Goal: Information Seeking & Learning: Learn about a topic

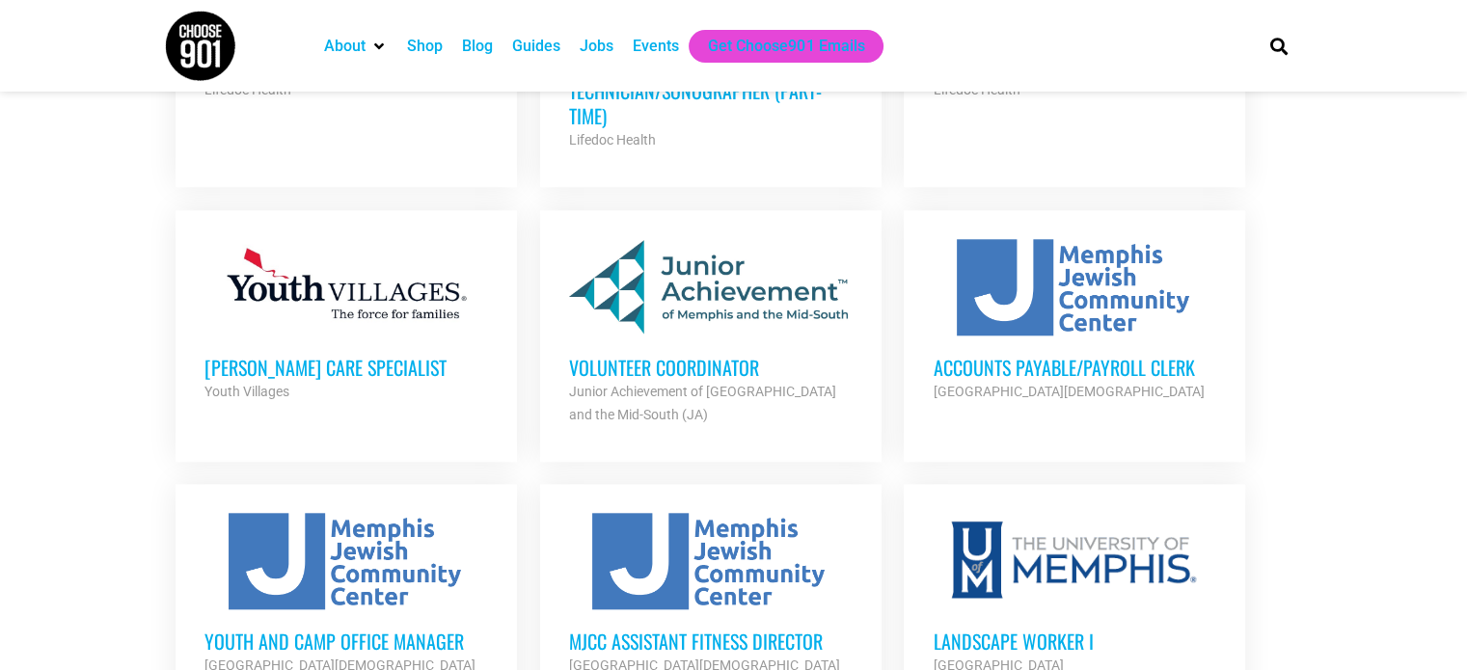
scroll to position [1828, 0]
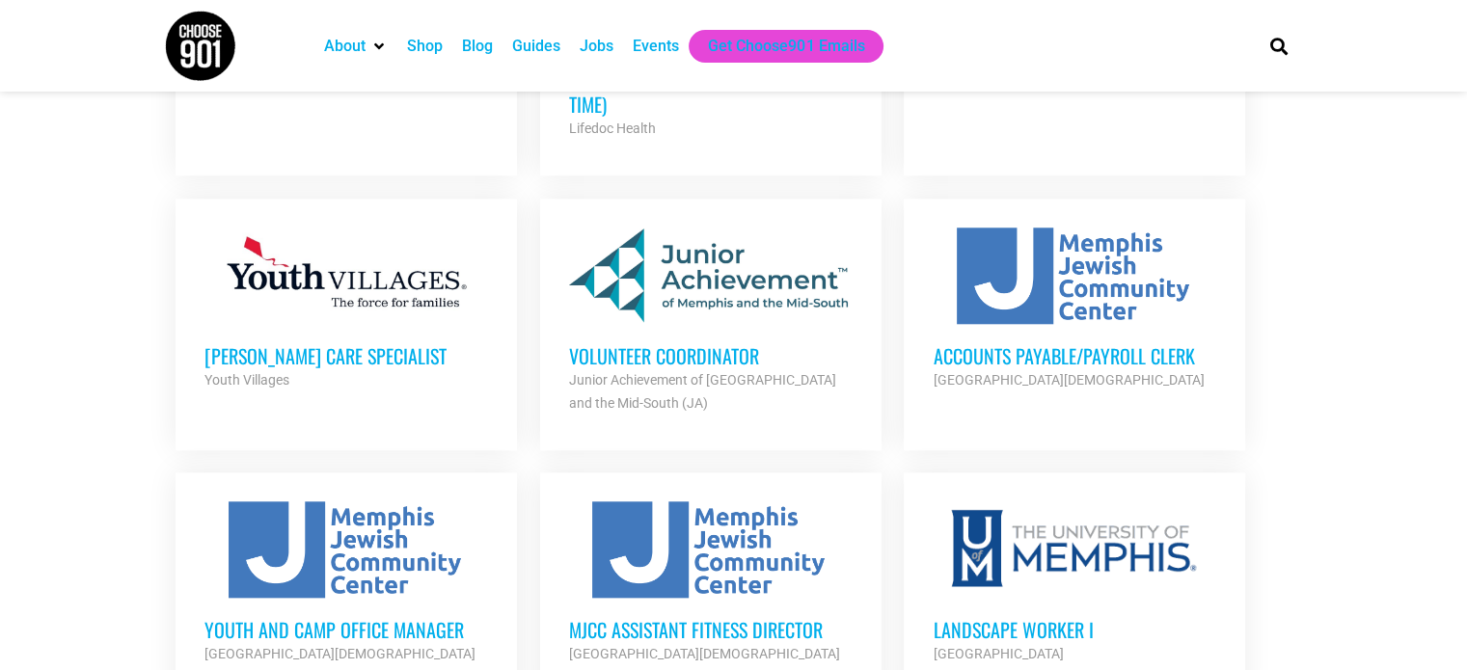
click at [717, 343] on h3 "Volunteer Coordinator" at bounding box center [710, 355] width 283 height 25
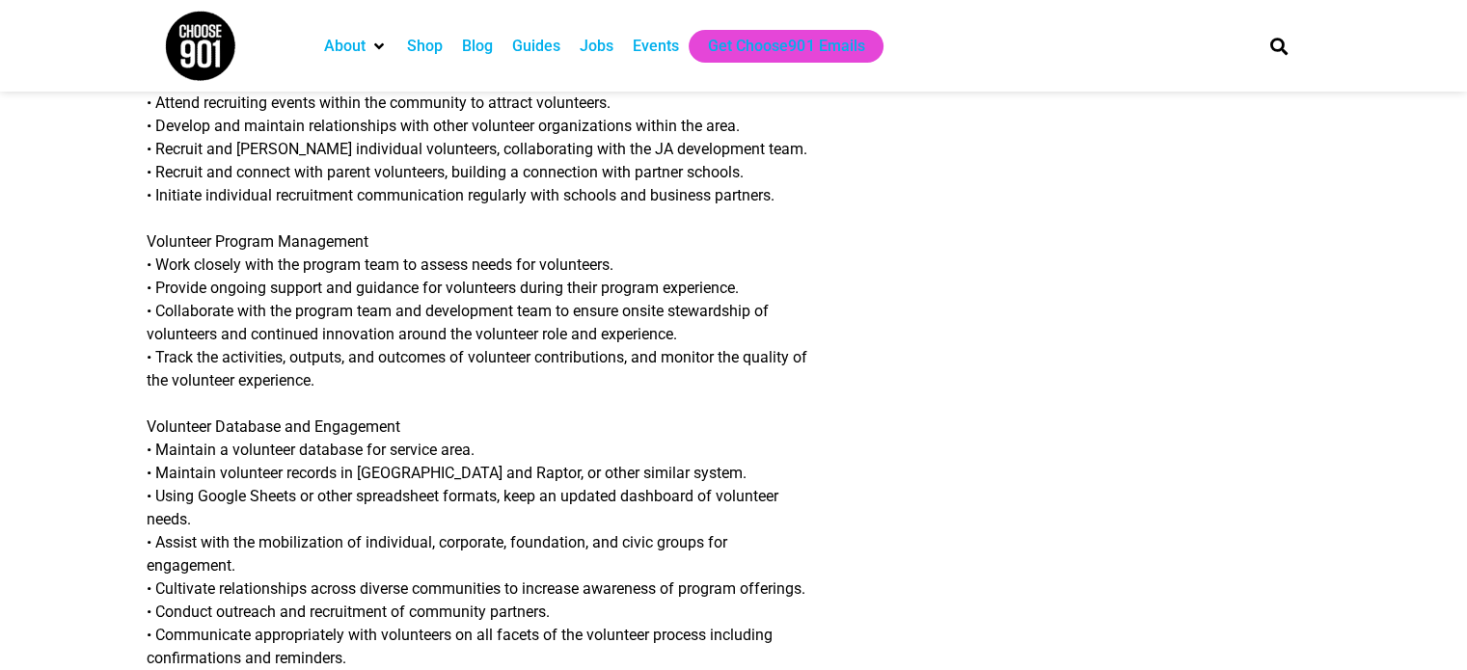
scroll to position [716, 0]
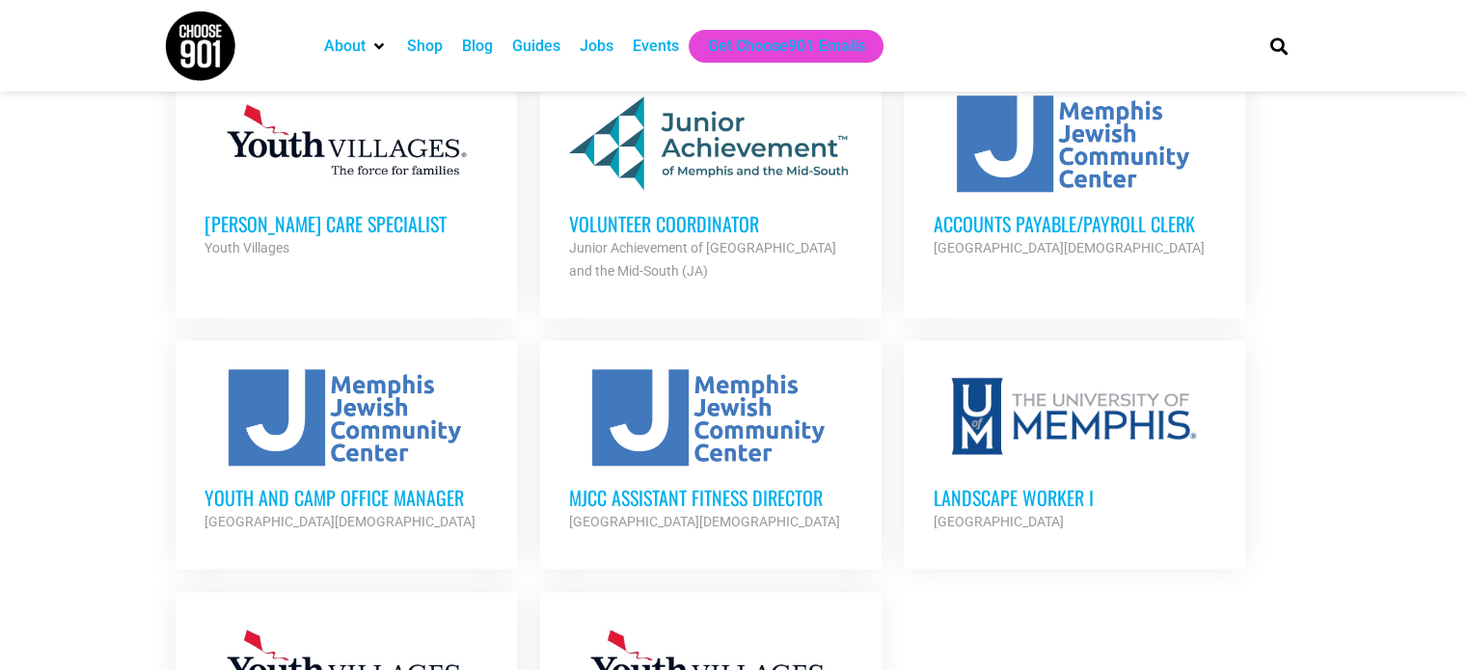
scroll to position [2020, 0]
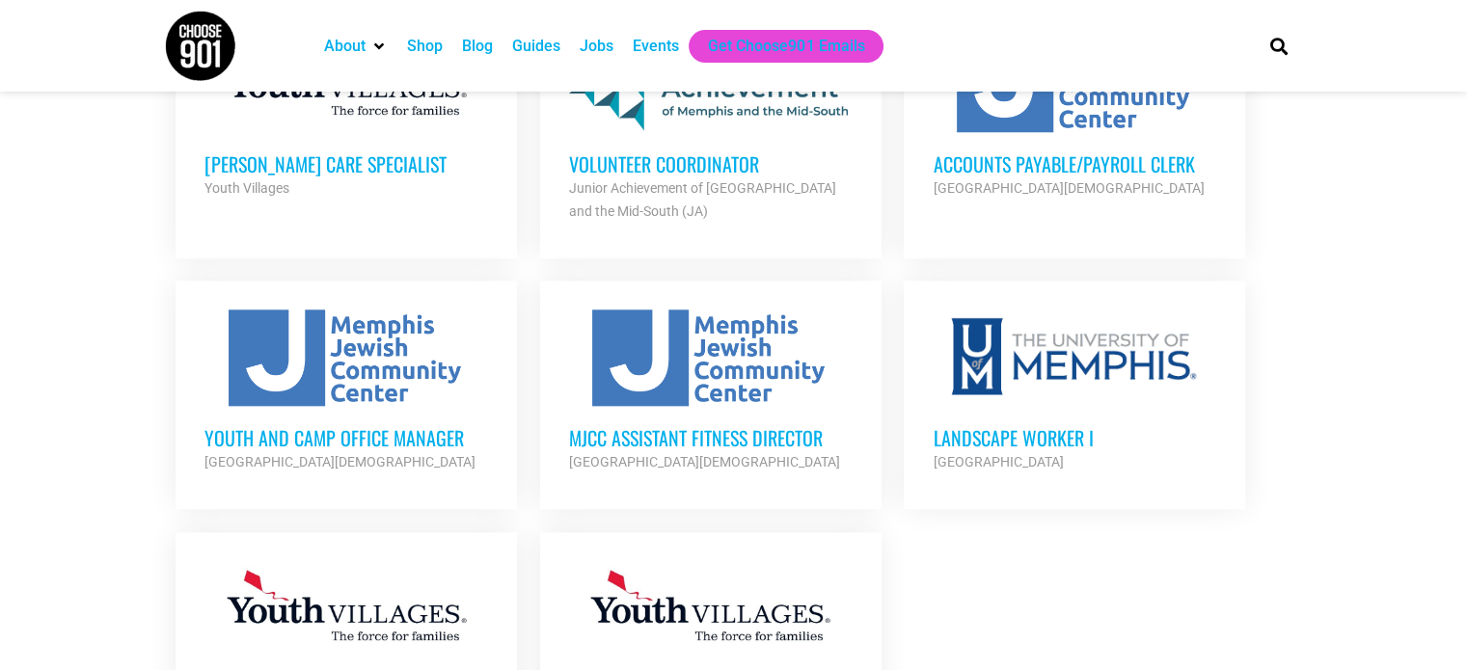
click at [1065, 326] on div at bounding box center [1073, 358] width 283 height 96
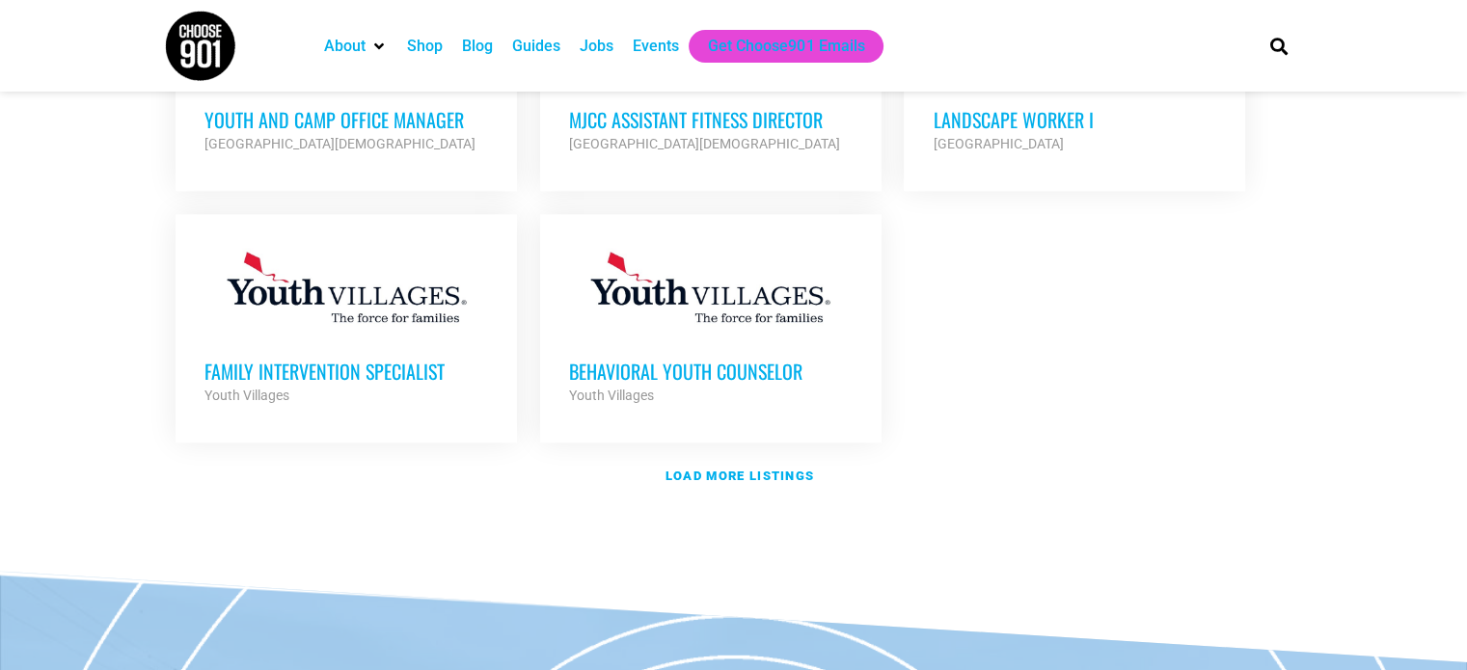
scroll to position [2418, 0]
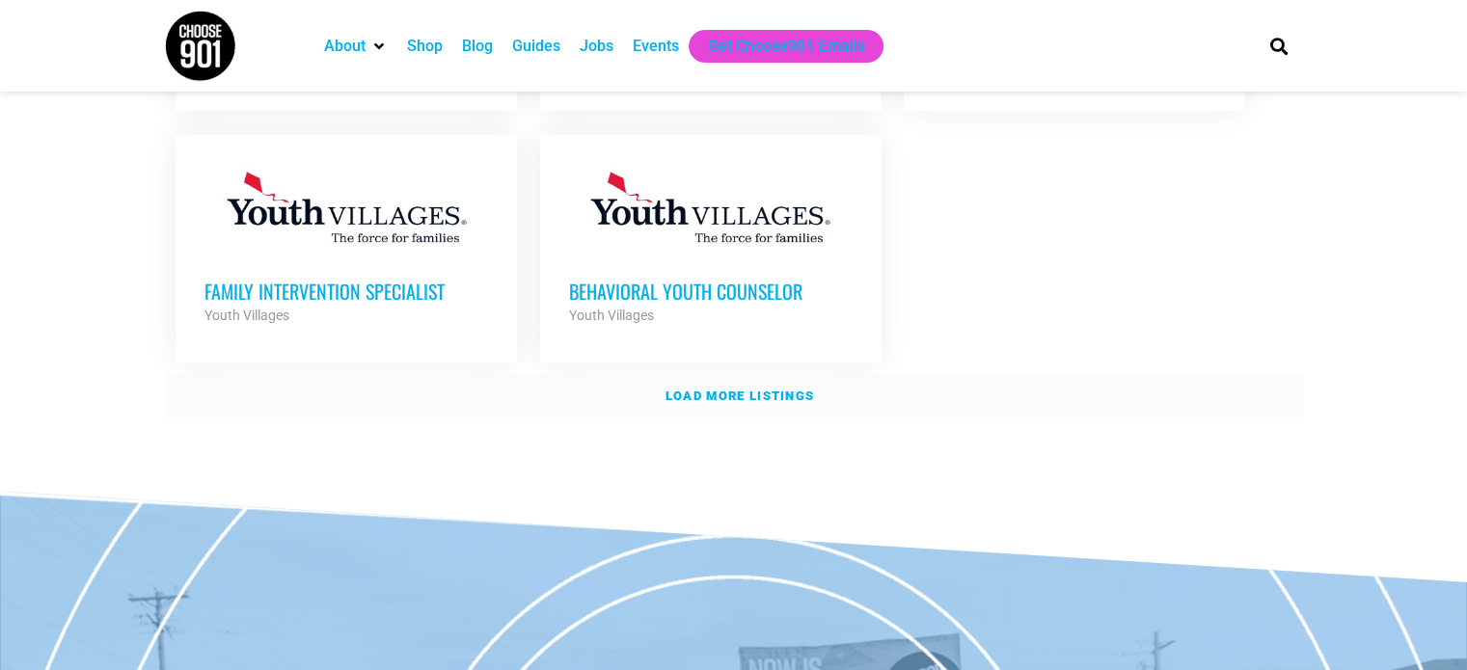
click at [783, 389] on strong "Load more listings" at bounding box center [739, 396] width 148 height 14
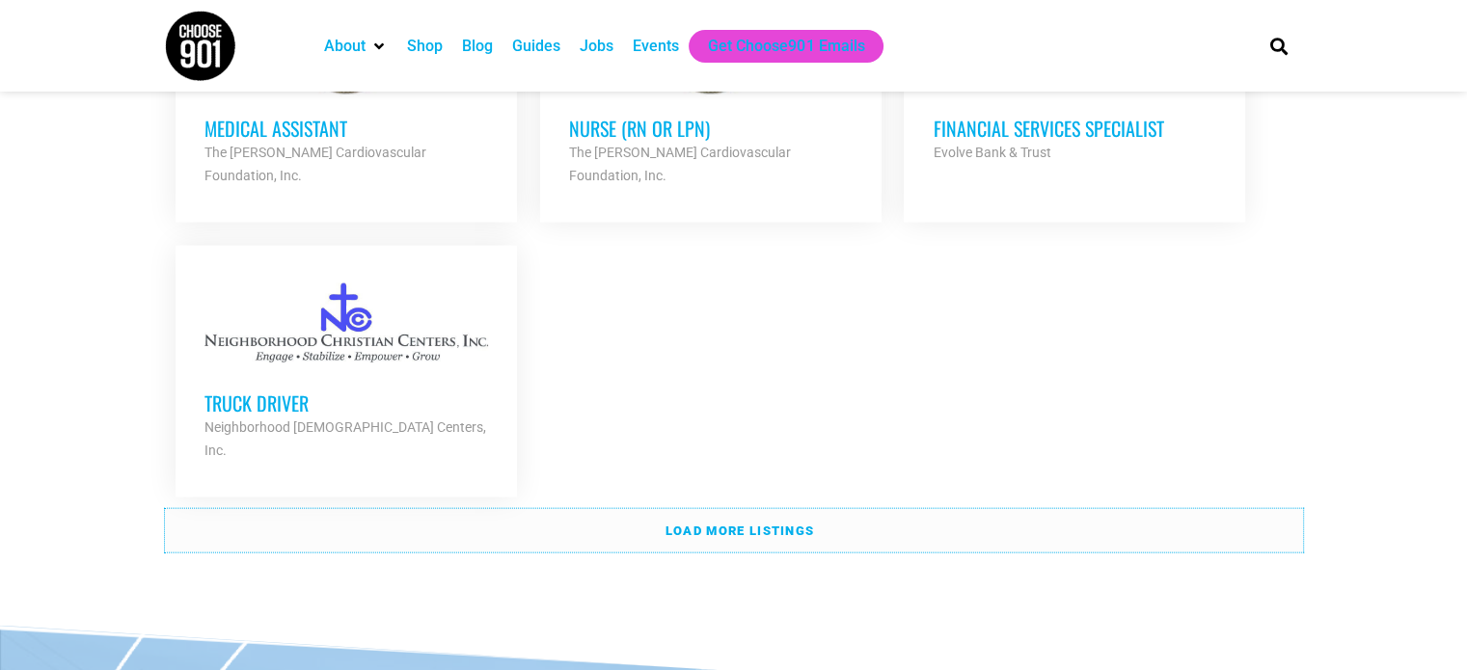
scroll to position [4244, 0]
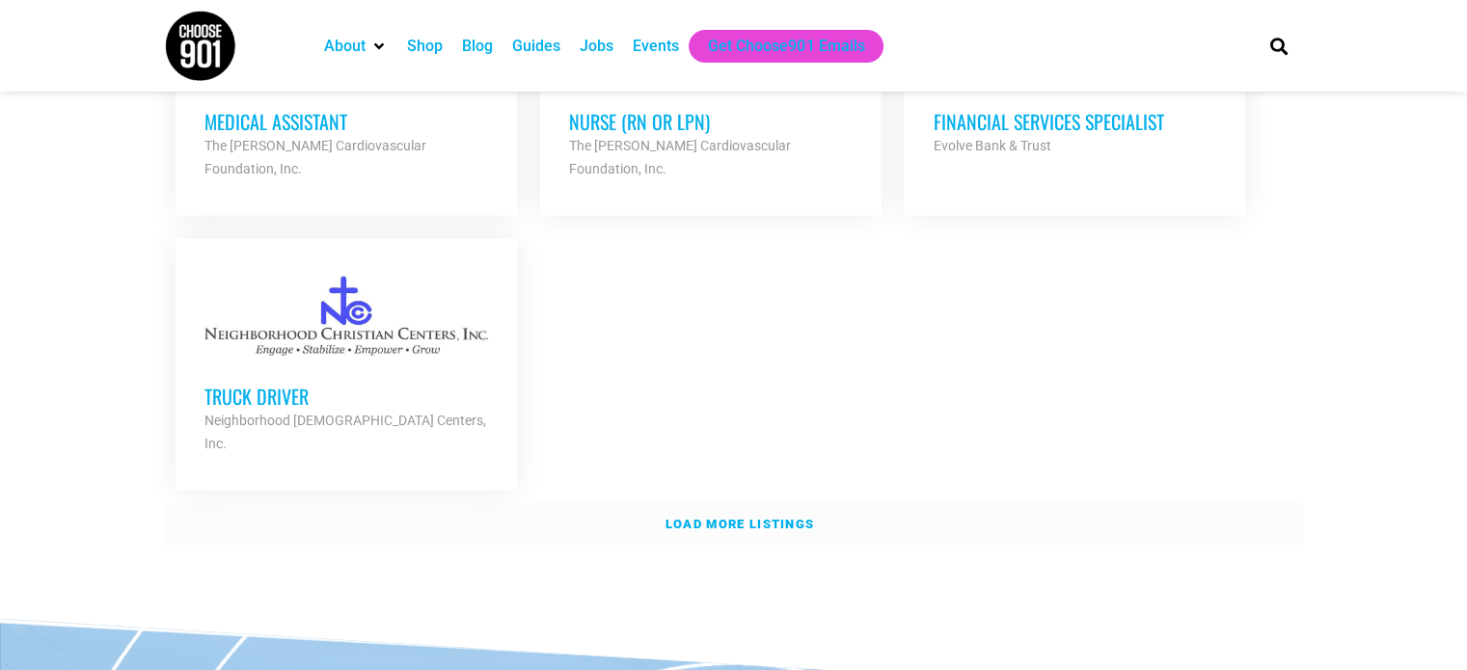
click at [759, 517] on strong "Load more listings" at bounding box center [739, 524] width 148 height 14
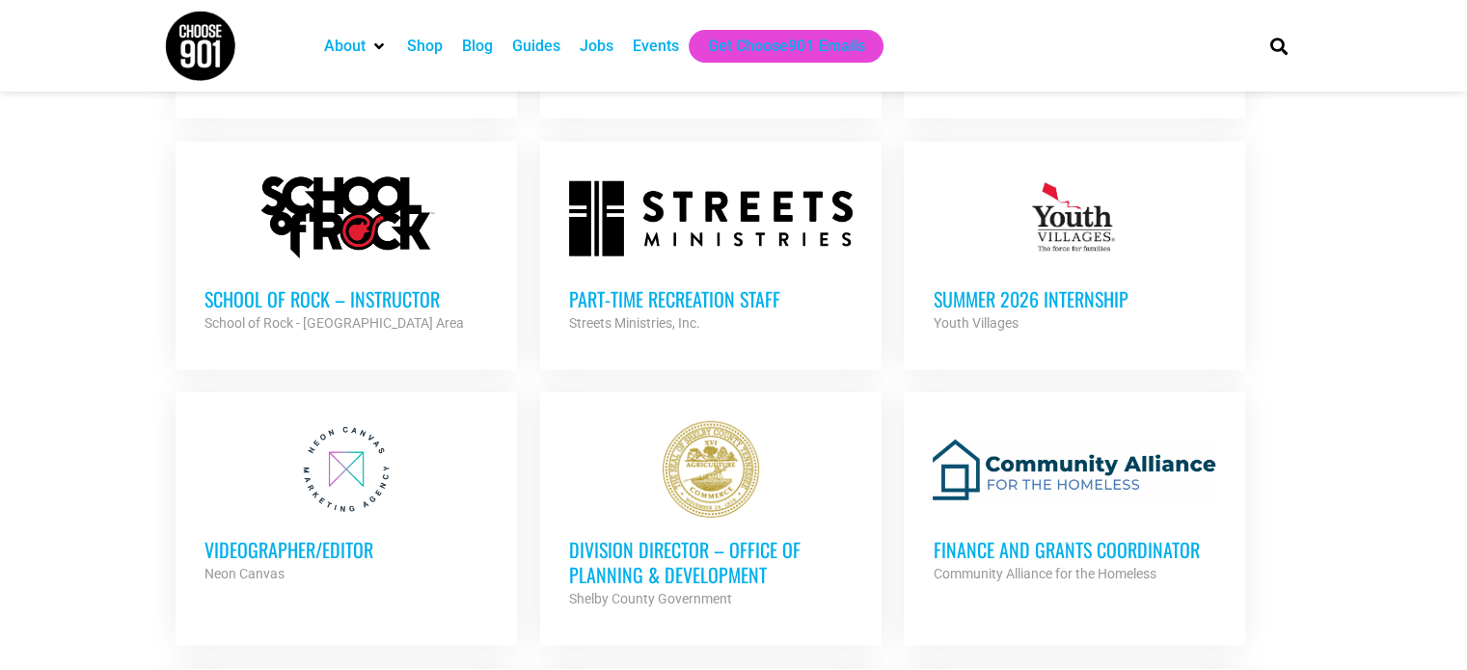
scroll to position [5152, 0]
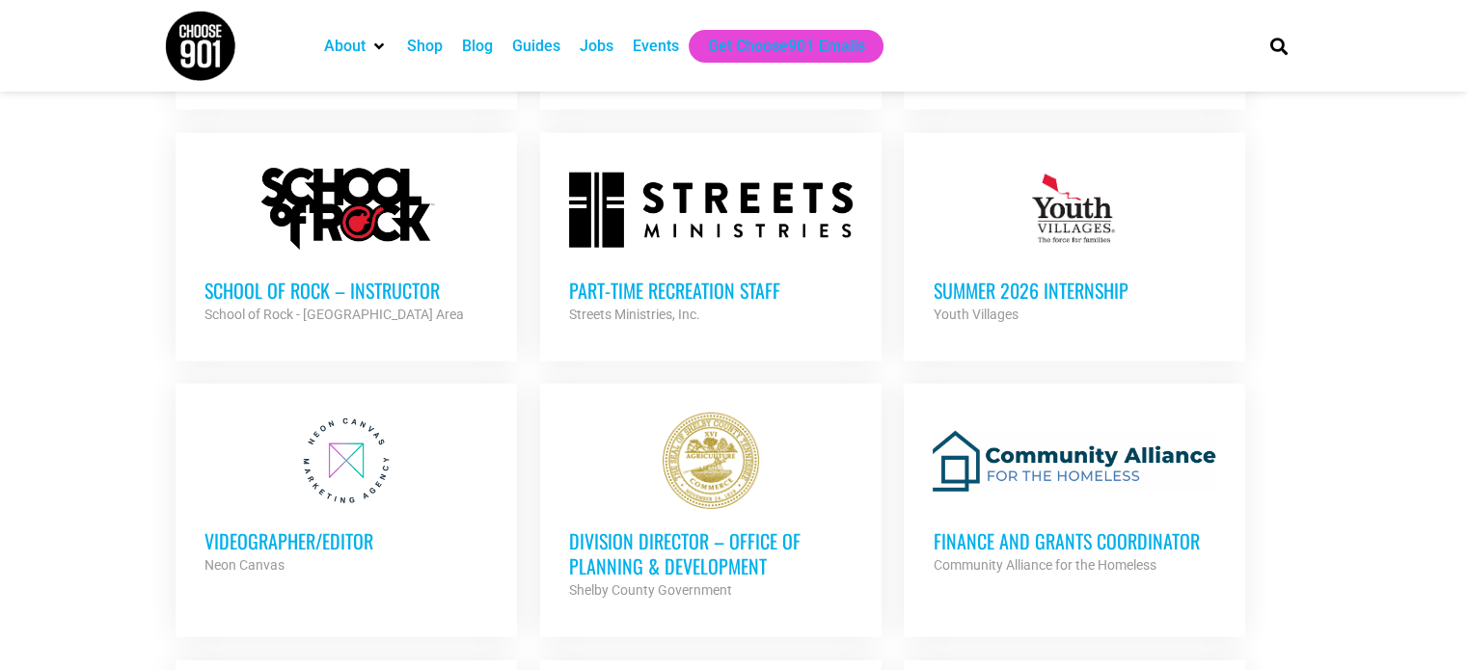
click at [338, 528] on h3 "Videographer/Editor" at bounding box center [345, 540] width 283 height 25
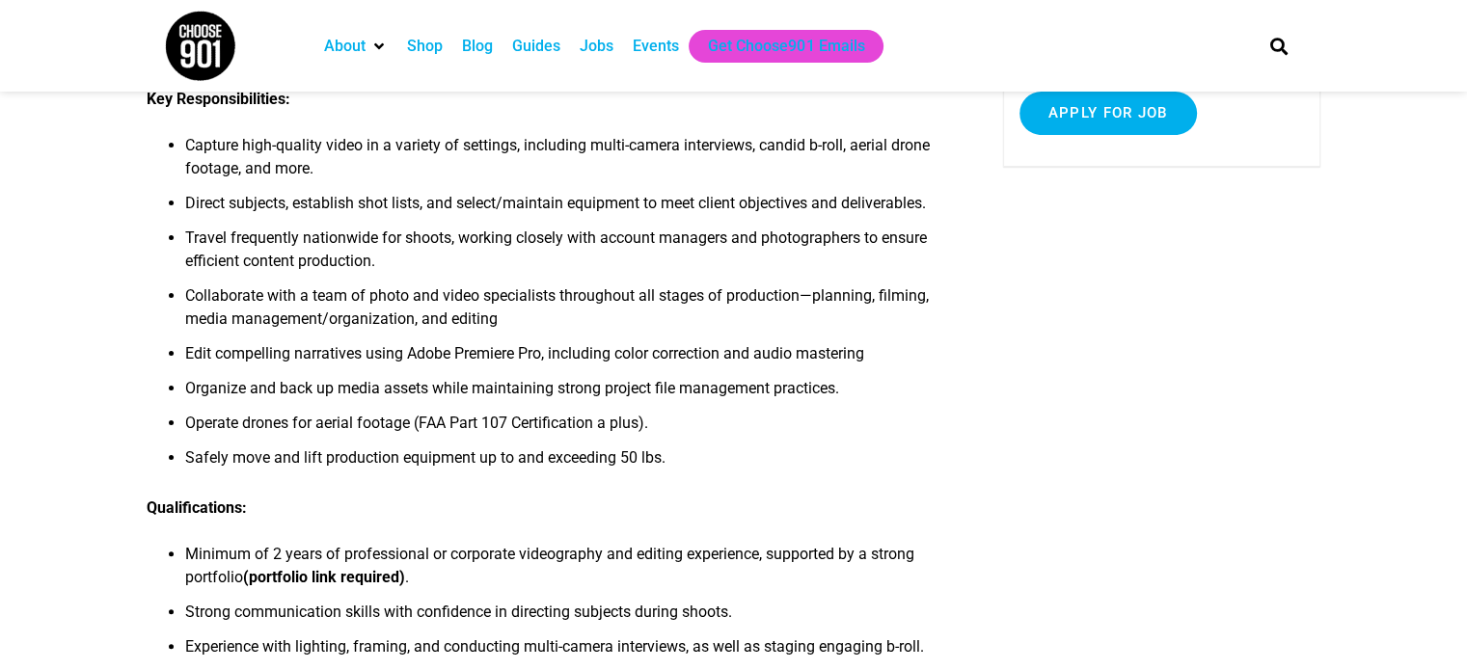
scroll to position [396, 0]
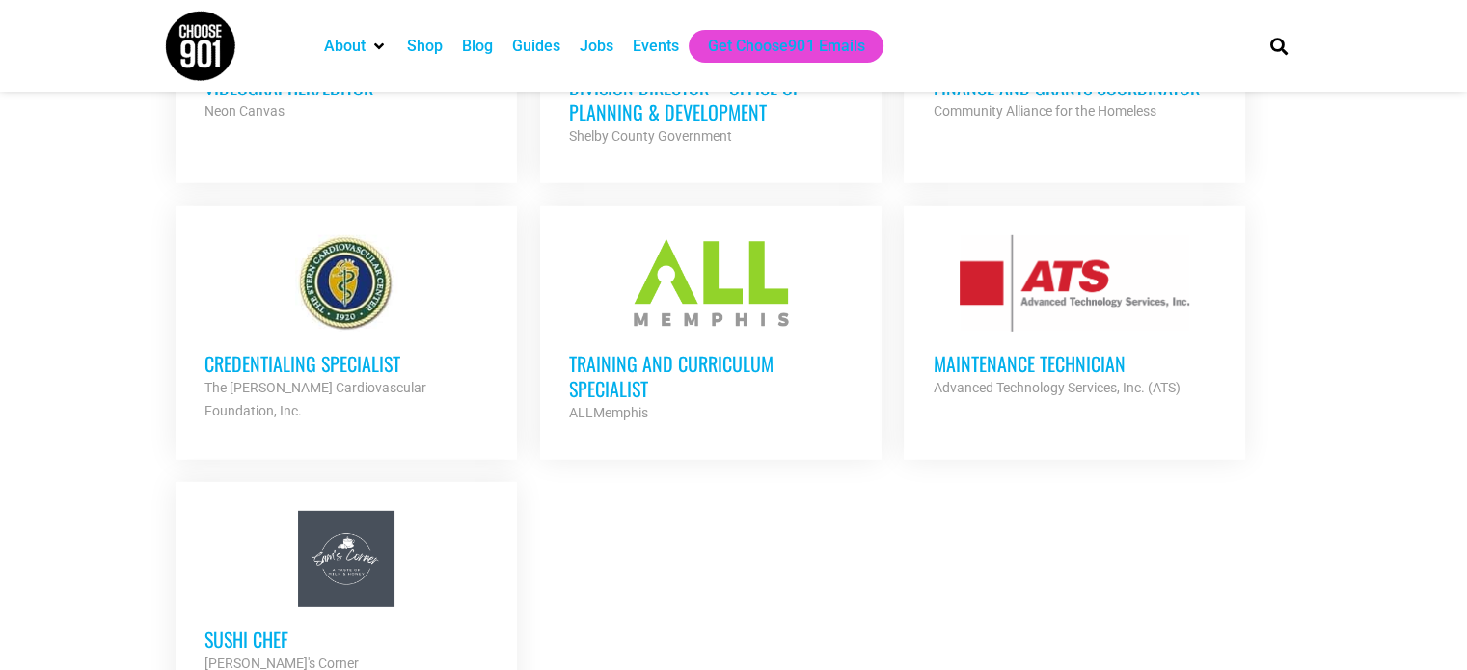
scroll to position [5623, 0]
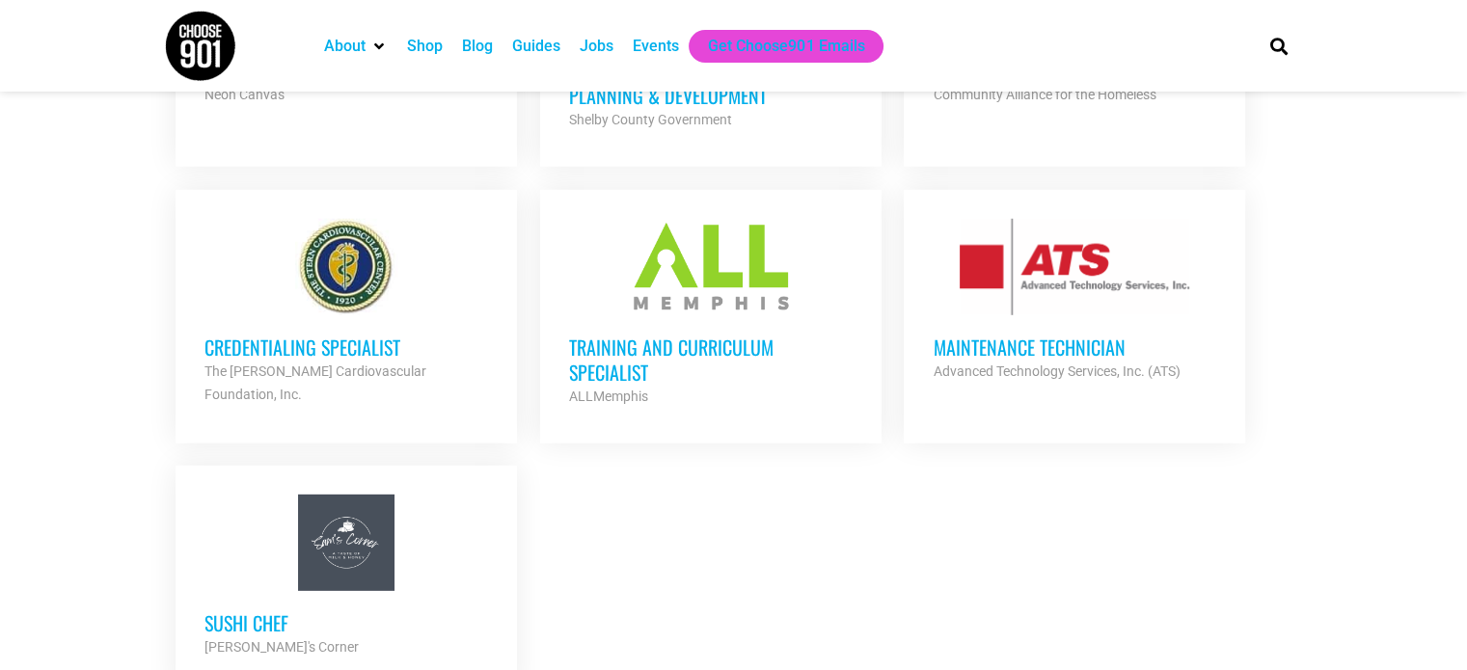
click at [1121, 335] on h3 "Maintenance Technician" at bounding box center [1073, 347] width 283 height 25
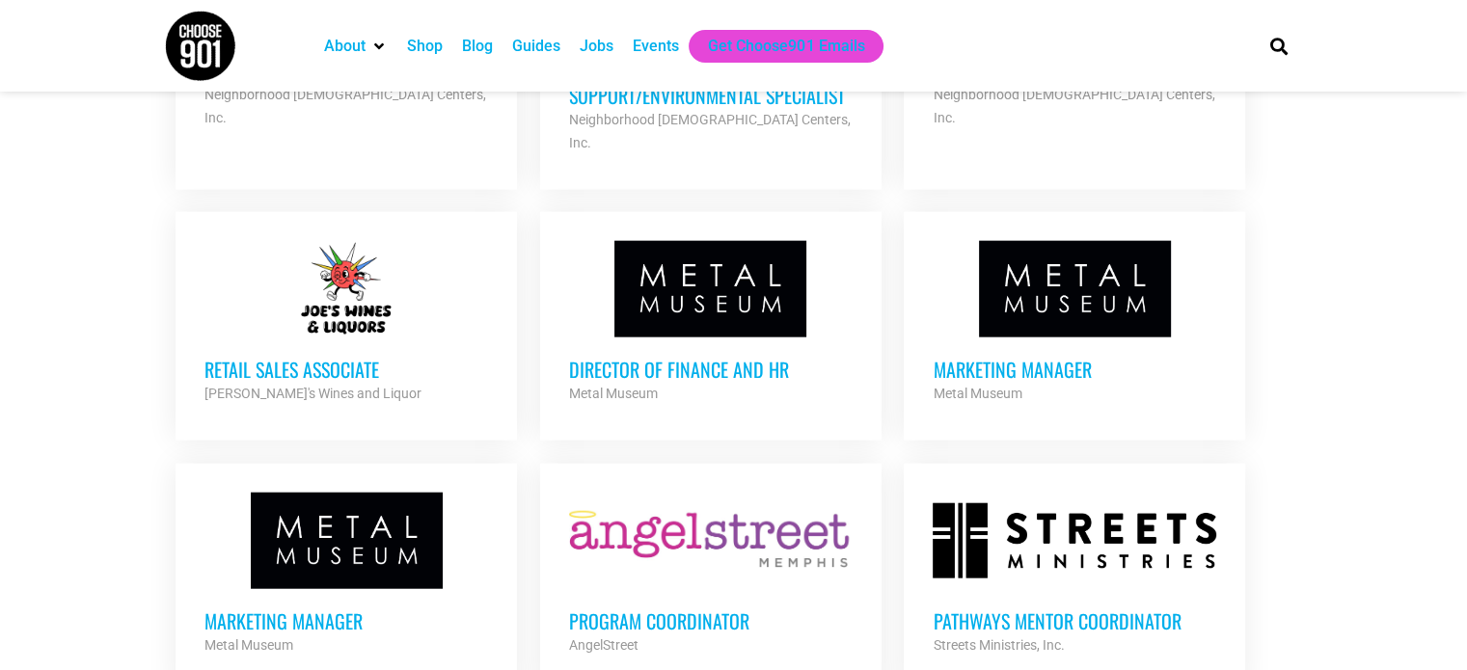
scroll to position [4260, 0]
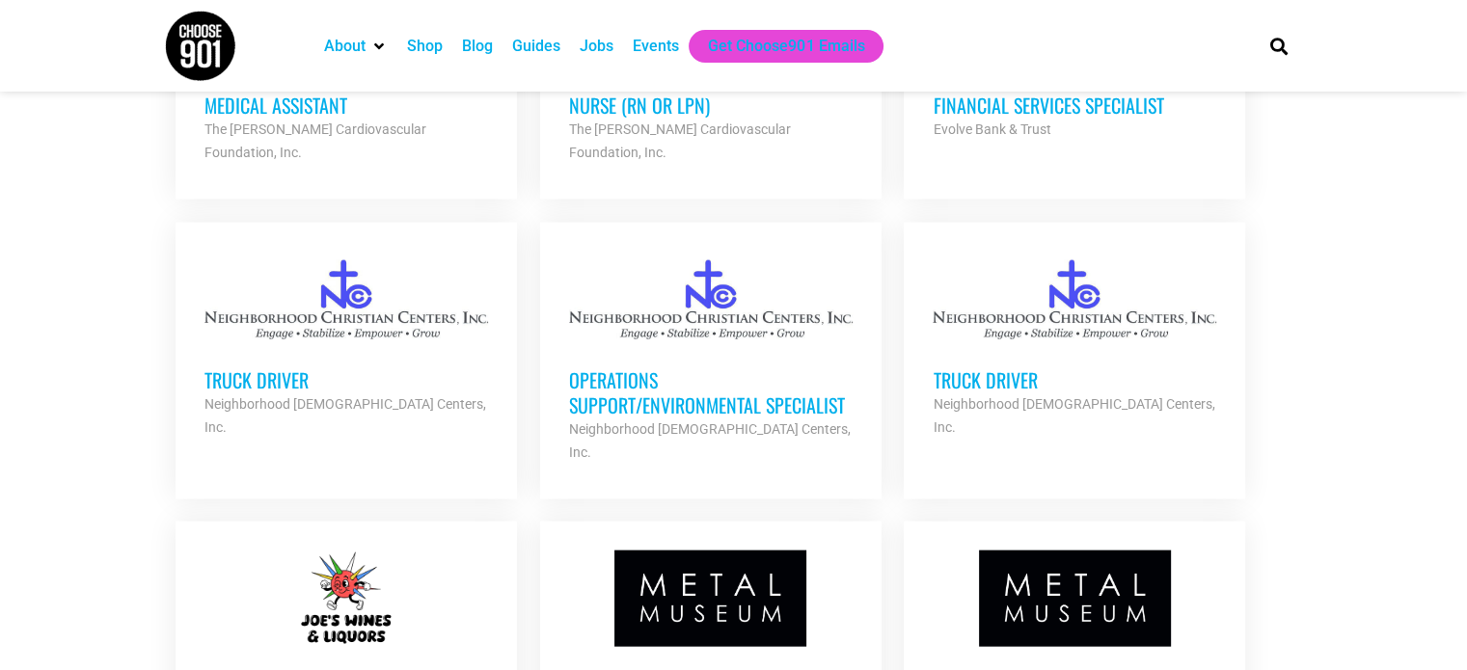
click at [349, 551] on div at bounding box center [345, 599] width 283 height 96
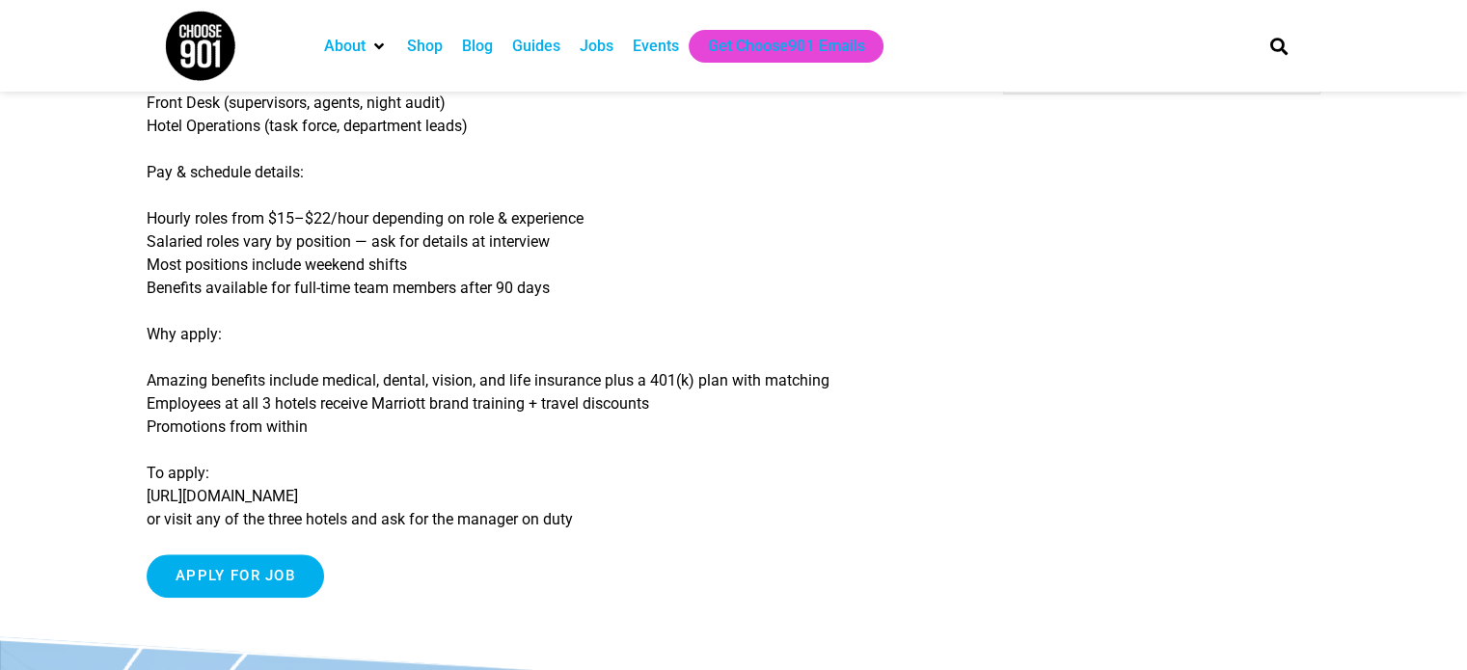
scroll to position [419, 0]
